Goal: Information Seeking & Learning: Learn about a topic

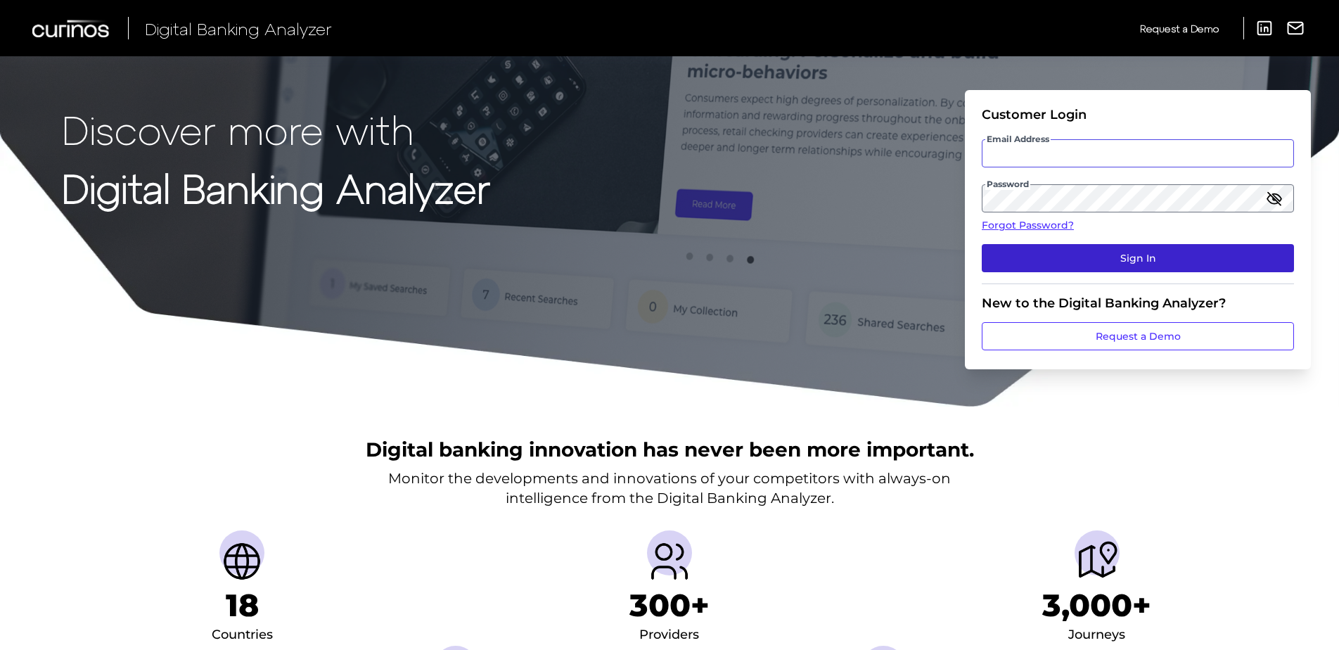
type input "[EMAIL_ADDRESS][DOMAIN_NAME]"
click at [1155, 262] on button "Sign In" at bounding box center [1138, 258] width 312 height 28
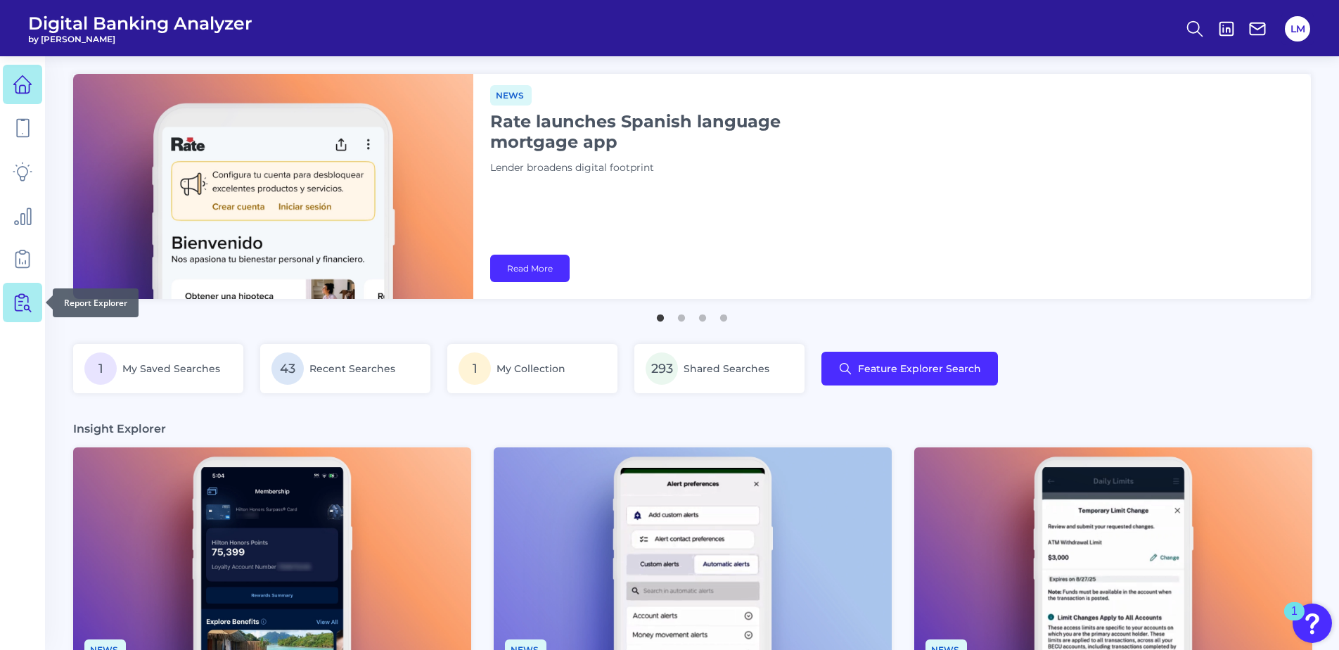
click at [23, 314] on link at bounding box center [22, 302] width 39 height 39
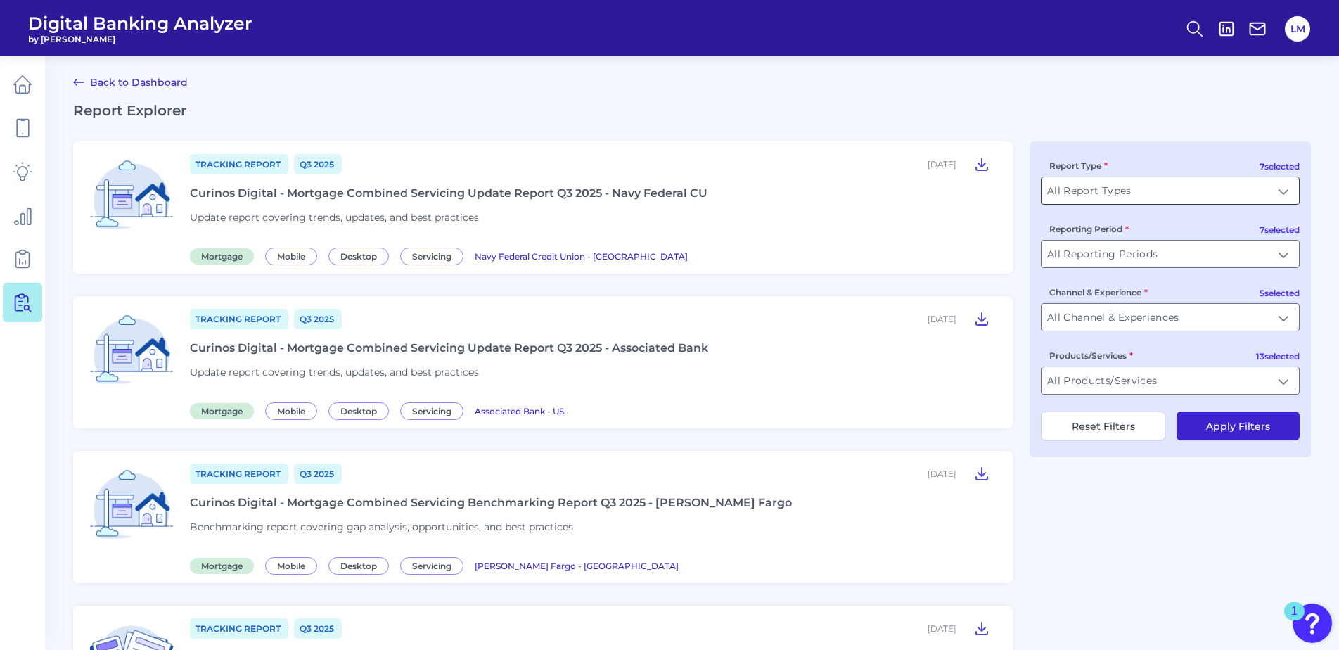
click at [1083, 186] on input "All Report Types" at bounding box center [1170, 190] width 257 height 27
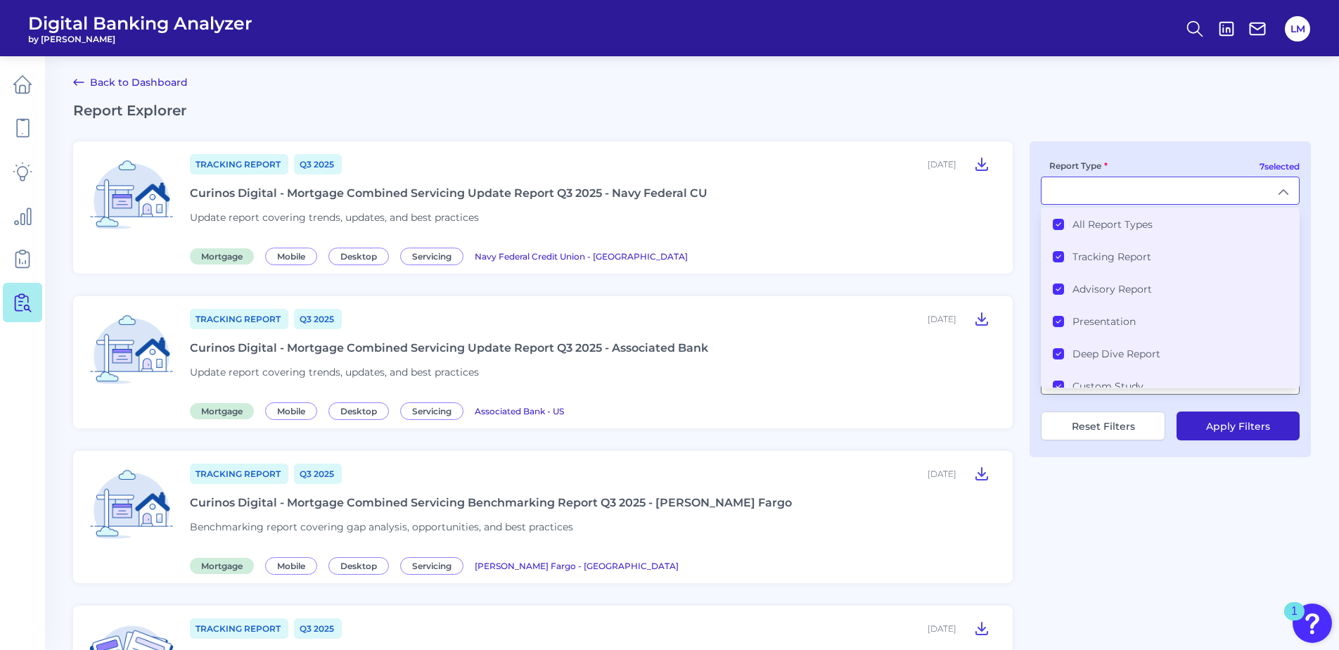
scroll to position [79, 0]
type input "All Report Types"
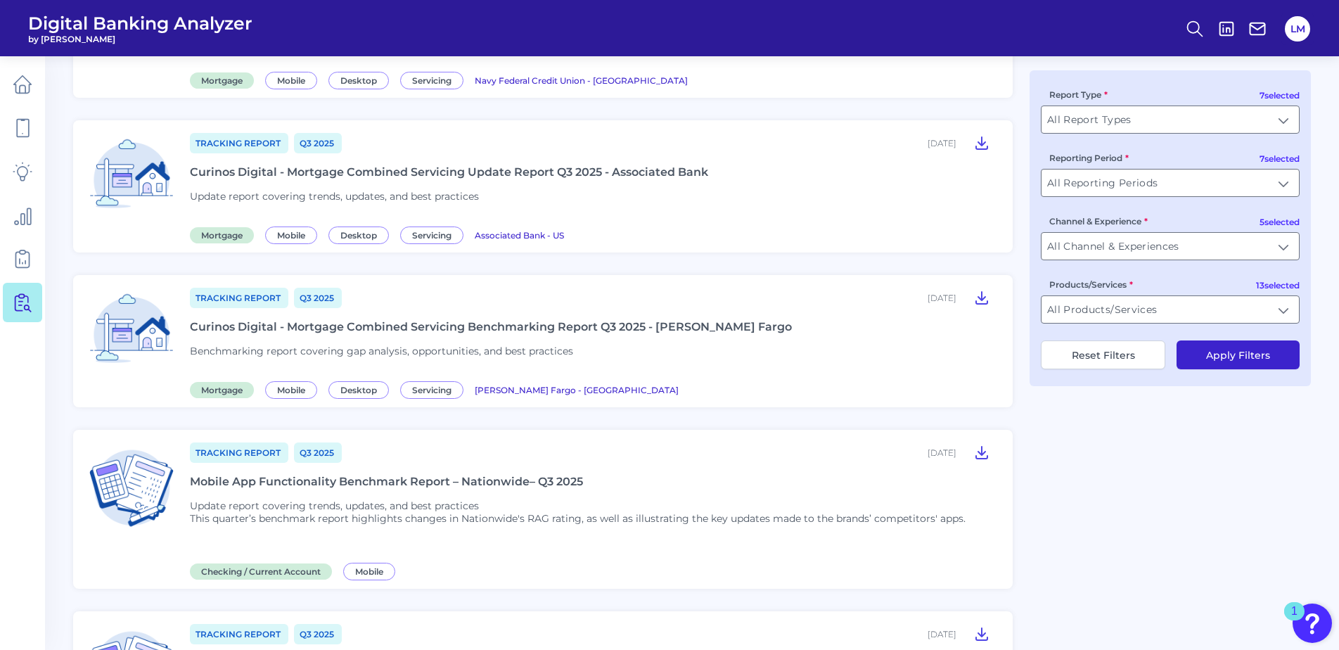
scroll to position [0, 0]
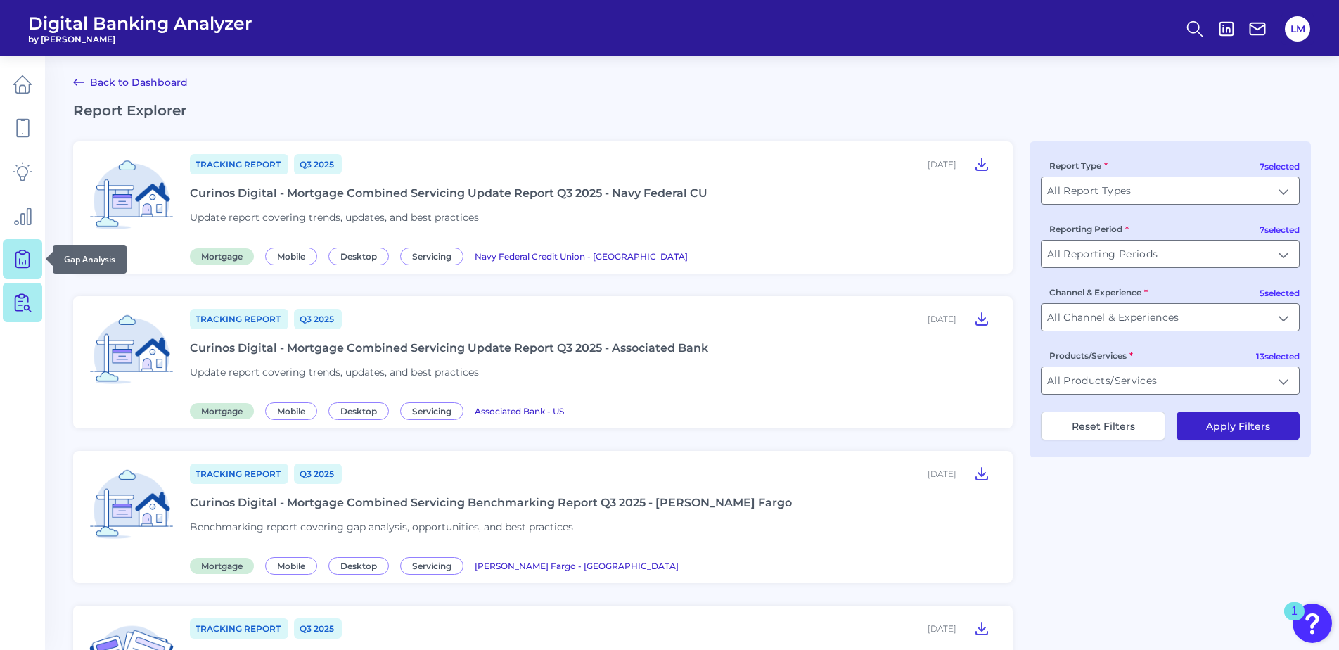
click at [24, 262] on icon at bounding box center [23, 259] width 20 height 20
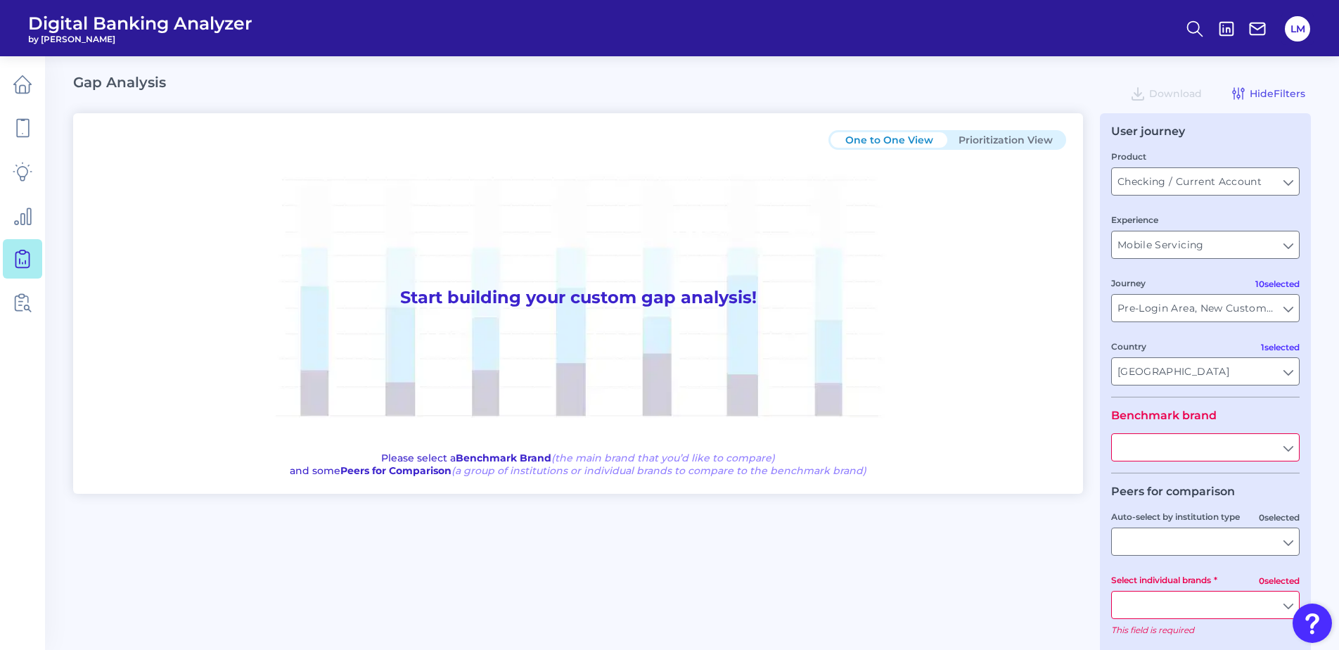
type input "All Journeys"
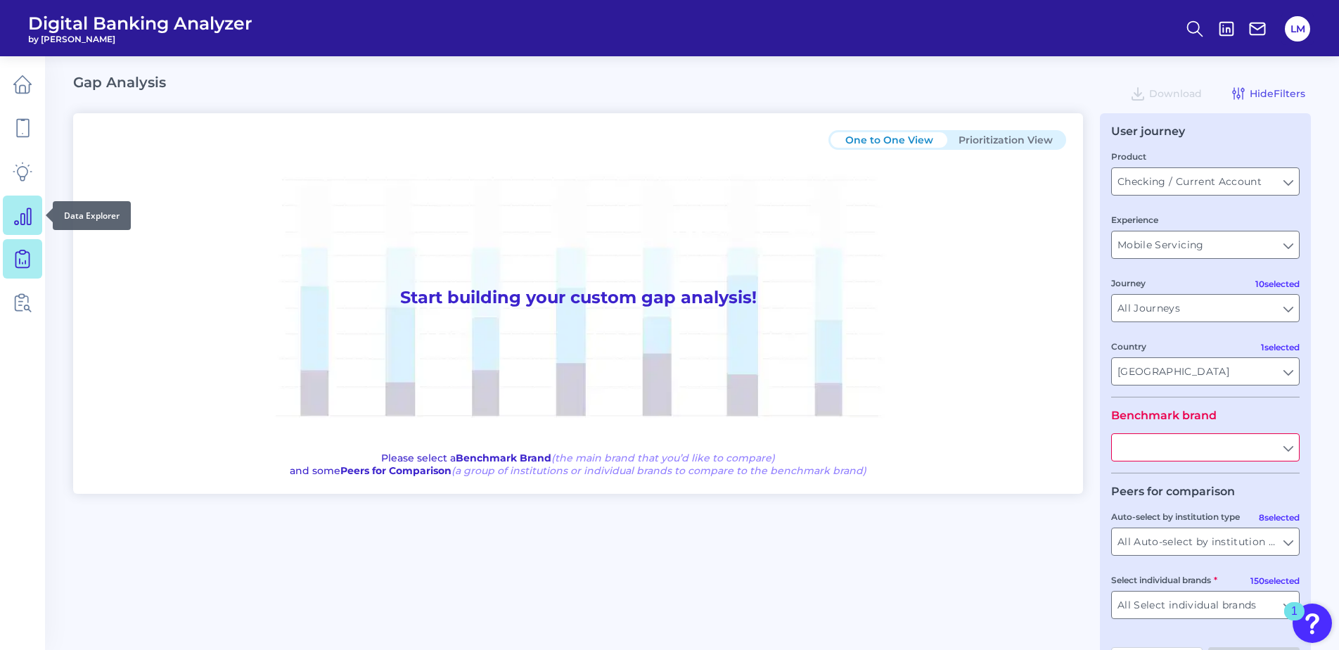
click at [18, 230] on link at bounding box center [22, 215] width 39 height 39
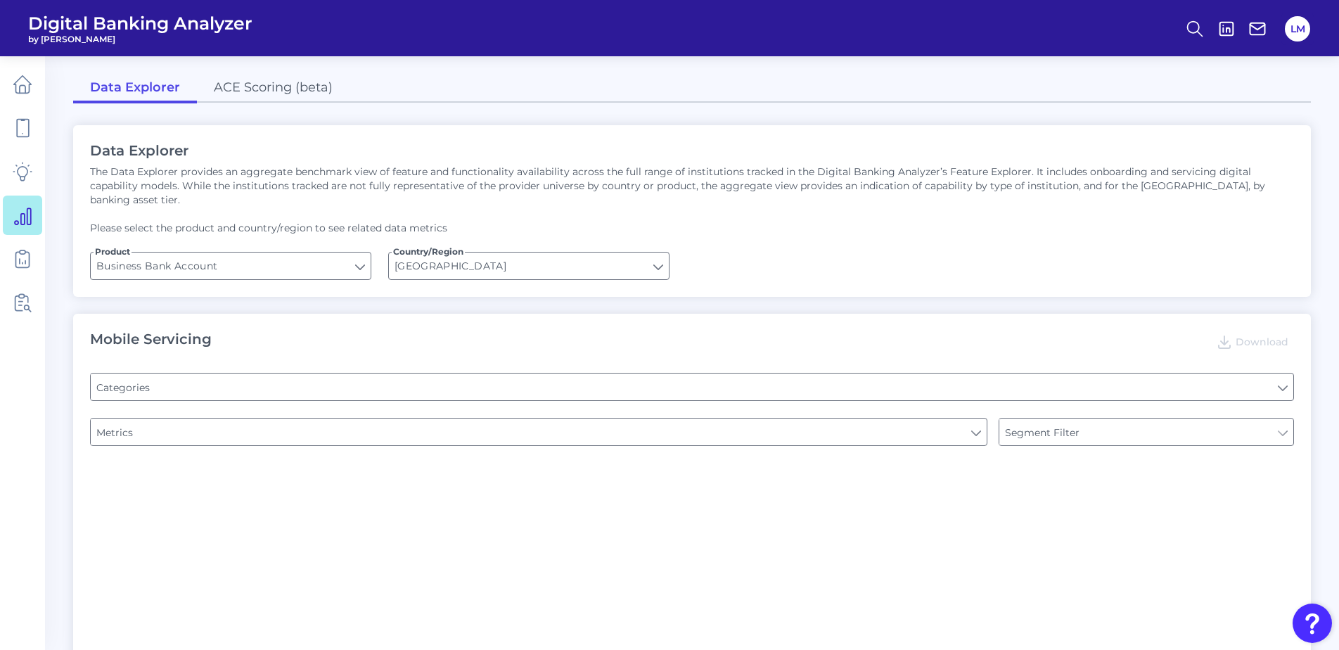
type input "Pre-login Features"
type input "Login"
type input "Channel"
type input "Type of Institution"
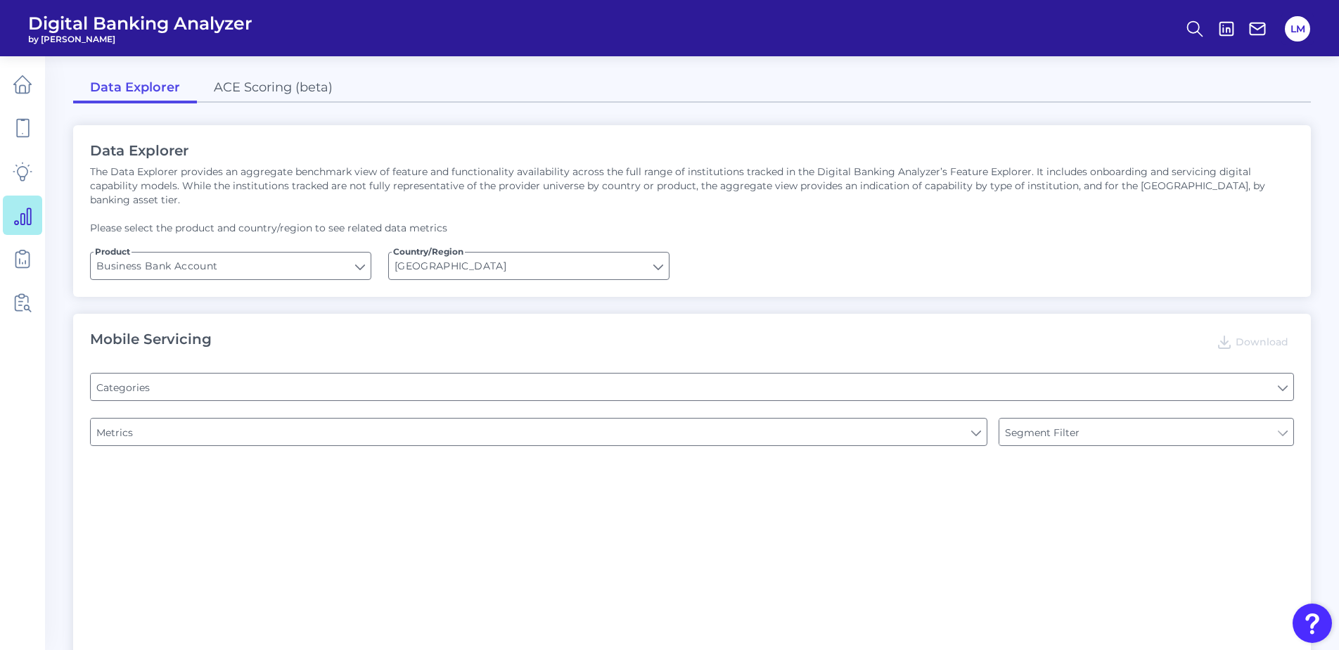
type input "Type of Institution"
type input "Upon opening the app are users immediately prompted to use Touch/Face ID to log…"
type input "Does it offer third-party single sign on?"
type input "Can you apply for the PRODUCT as a new to brand customer on ANY digital channel?"
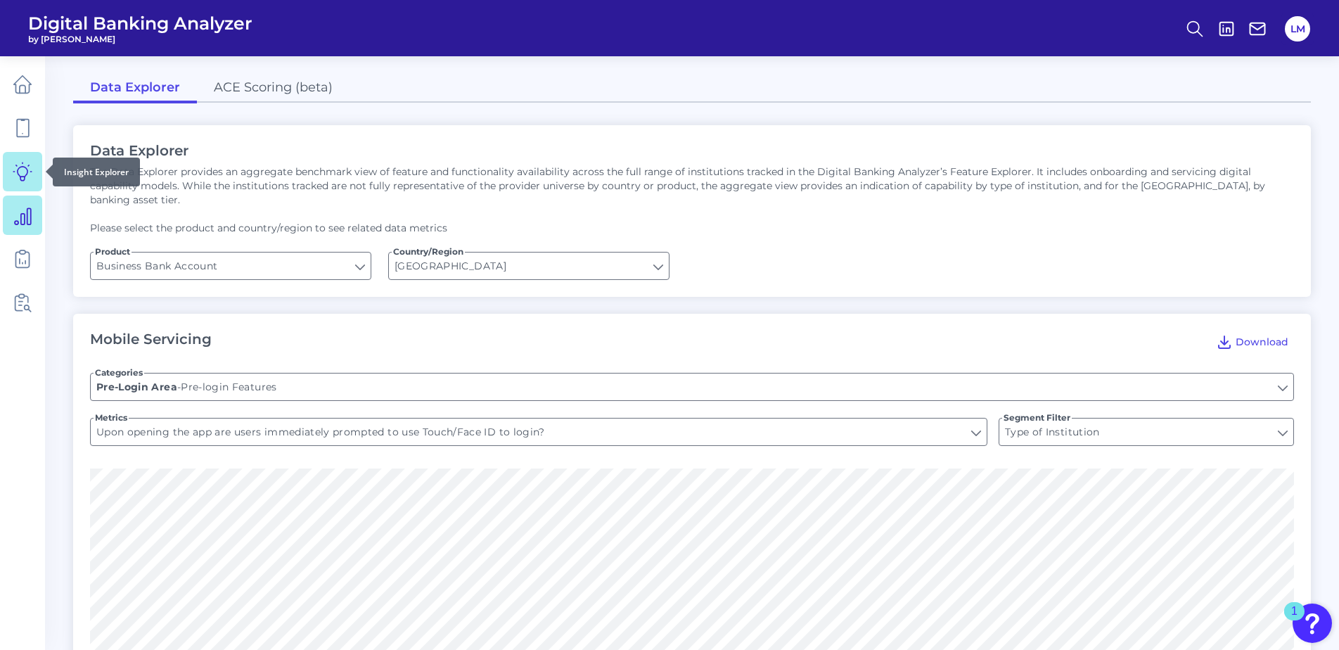
click at [25, 182] on link at bounding box center [22, 171] width 39 height 39
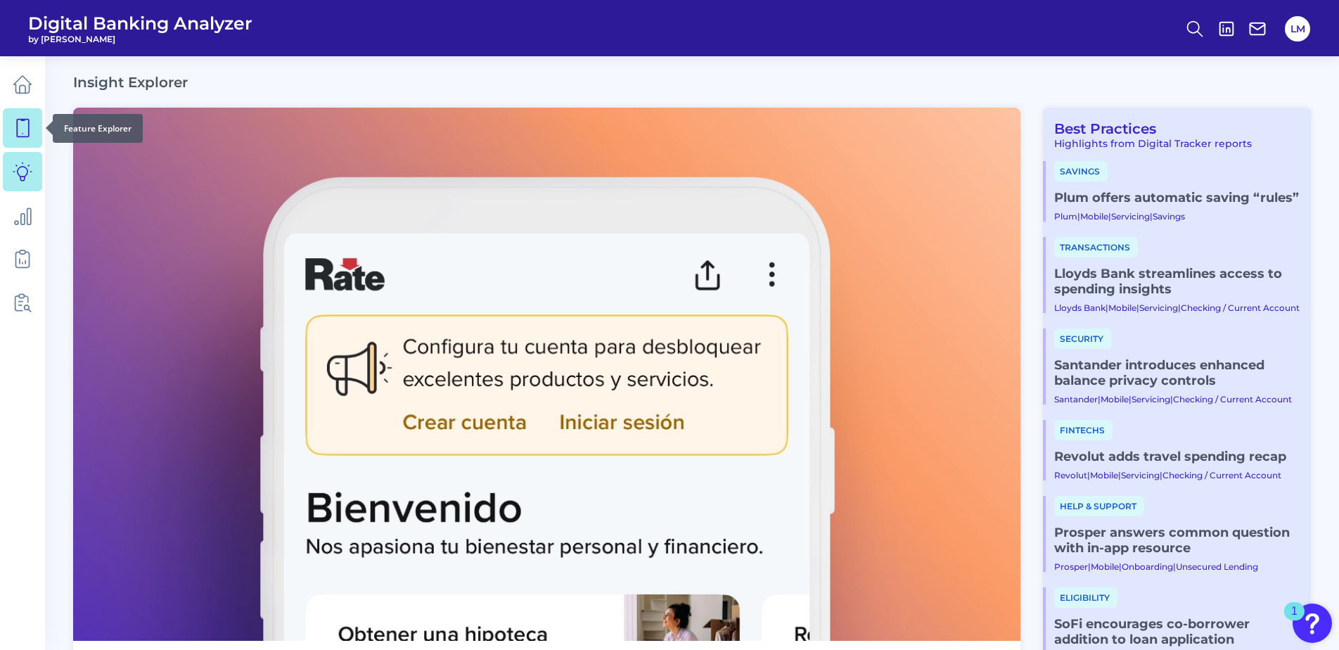
click at [23, 120] on icon at bounding box center [23, 129] width 12 height 18
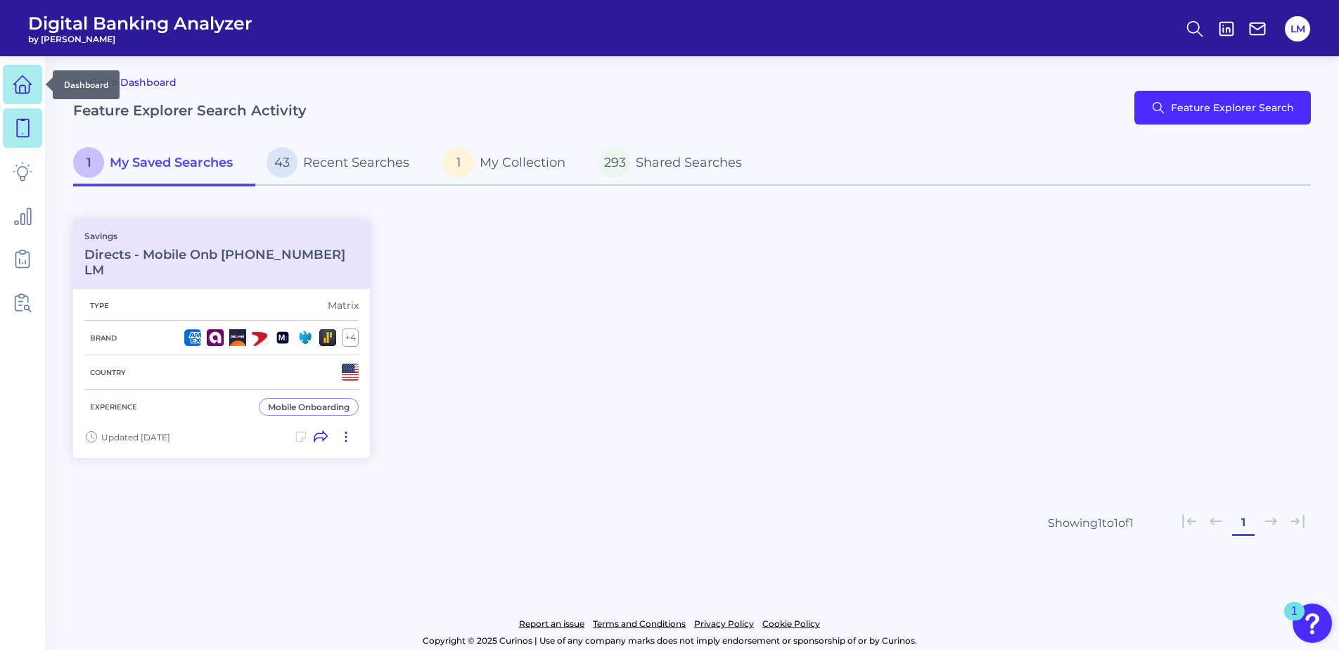
click at [25, 89] on icon at bounding box center [23, 85] width 20 height 20
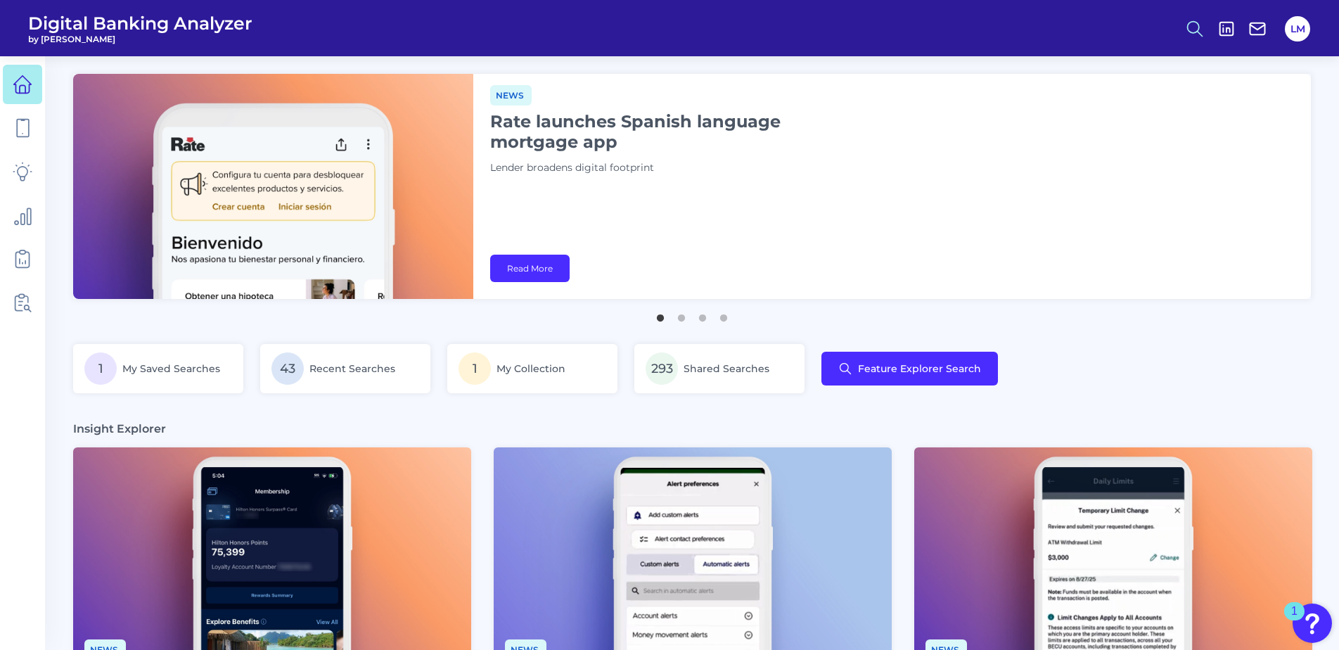
click at [1199, 24] on circle at bounding box center [1193, 26] width 11 height 11
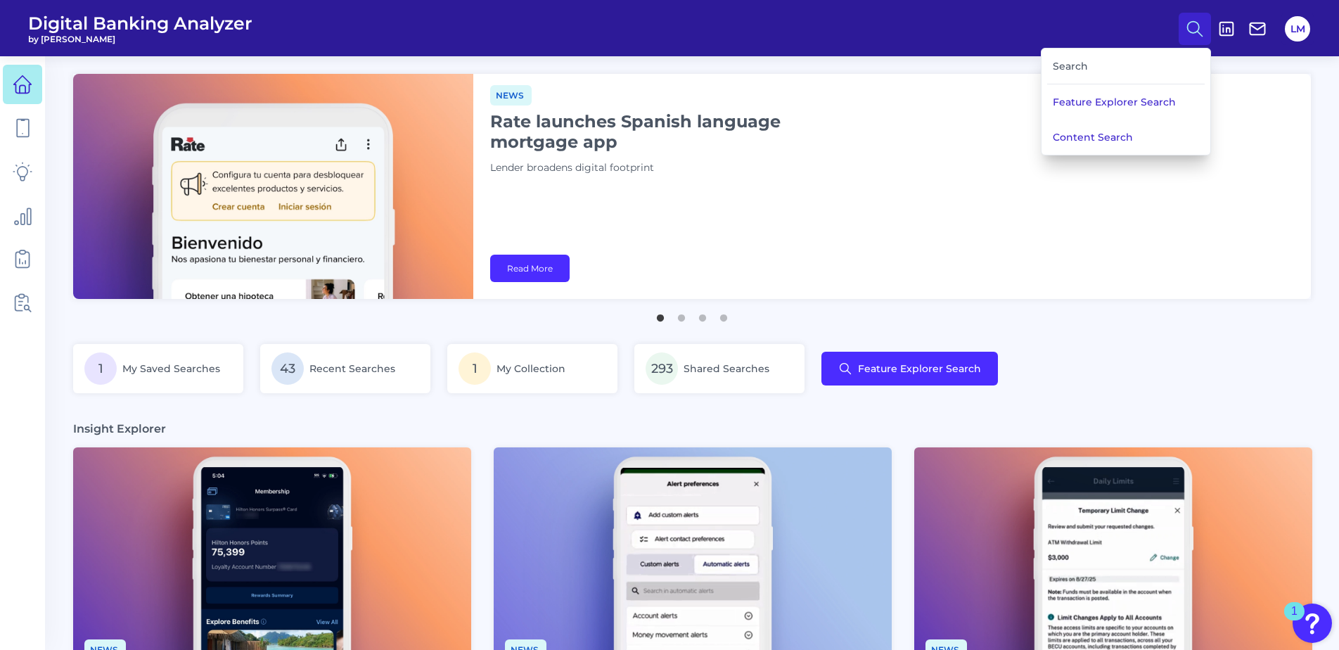
click at [1096, 62] on div "Search" at bounding box center [1126, 67] width 158 height 36
click at [1073, 68] on div "Search" at bounding box center [1126, 67] width 158 height 36
click at [1102, 136] on button "Content Search" at bounding box center [1126, 137] width 169 height 35
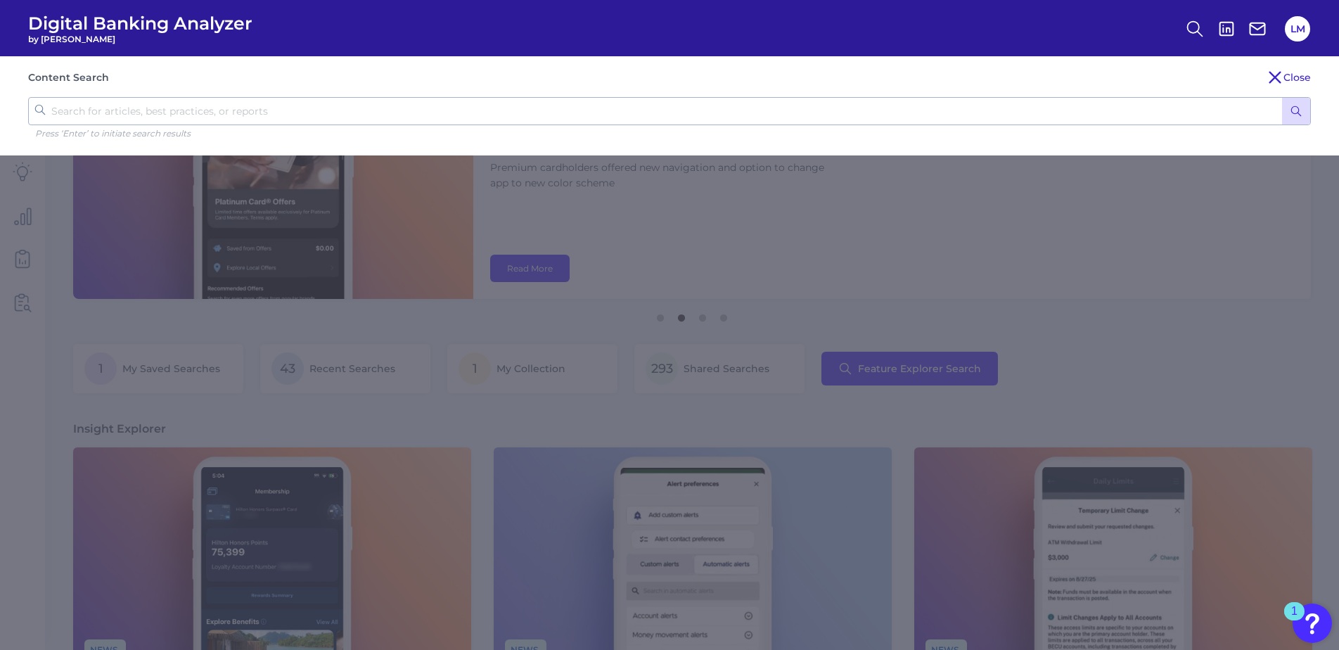
click at [825, 110] on input "text" at bounding box center [669, 111] width 1283 height 28
type input "wealthsimple"
click at [1282, 98] on button "submit" at bounding box center [1296, 111] width 28 height 27
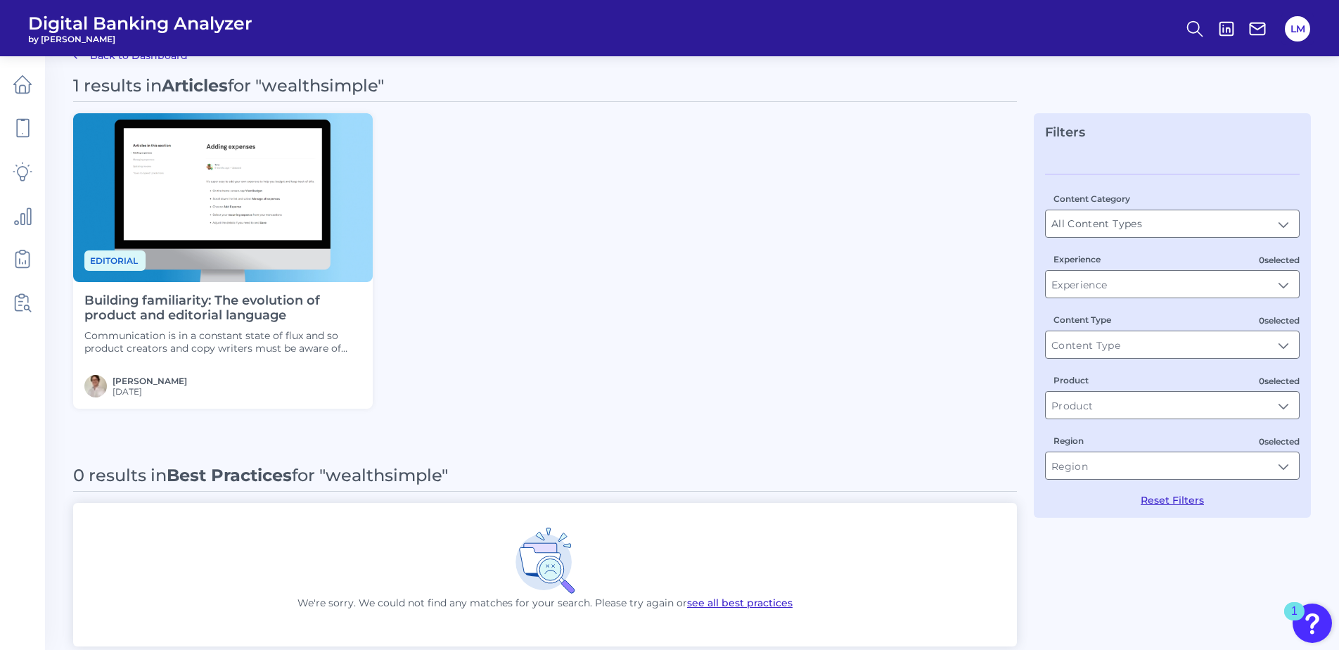
scroll to position [27, 0]
click at [255, 329] on p "Communication is in a constant state of flux and so product creators and copy w…" at bounding box center [222, 340] width 277 height 25
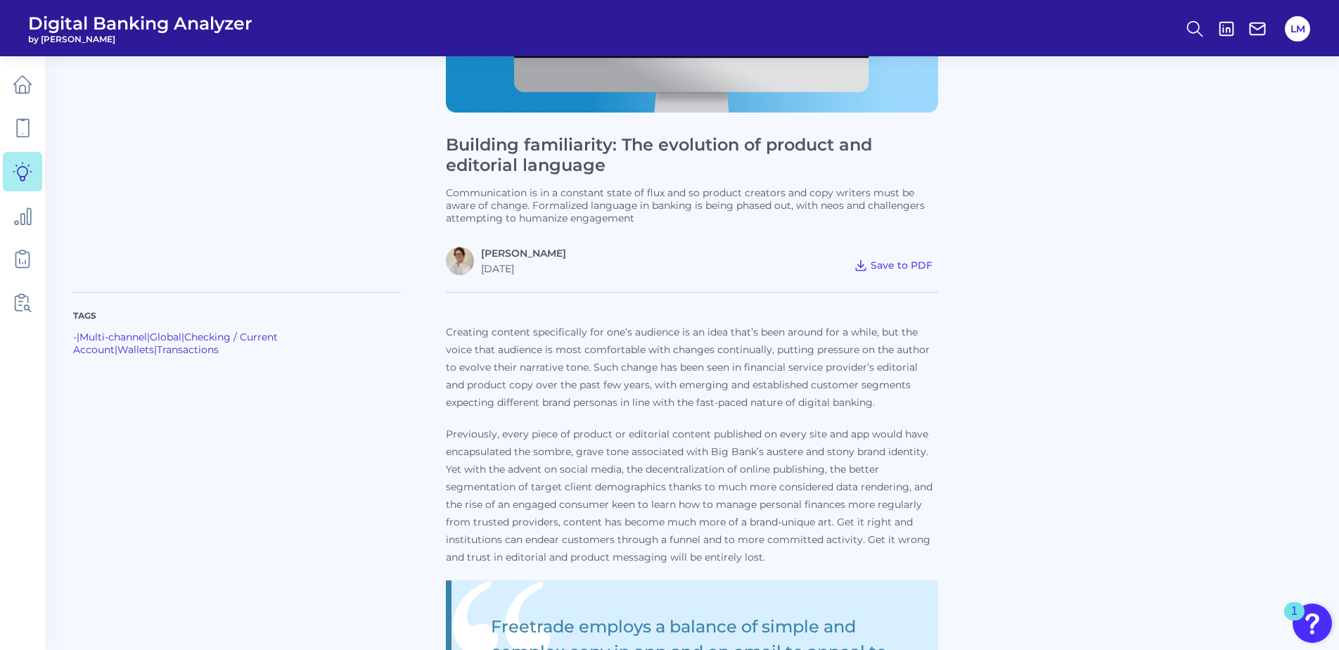
scroll to position [274, 0]
